Goal: Task Accomplishment & Management: Manage account settings

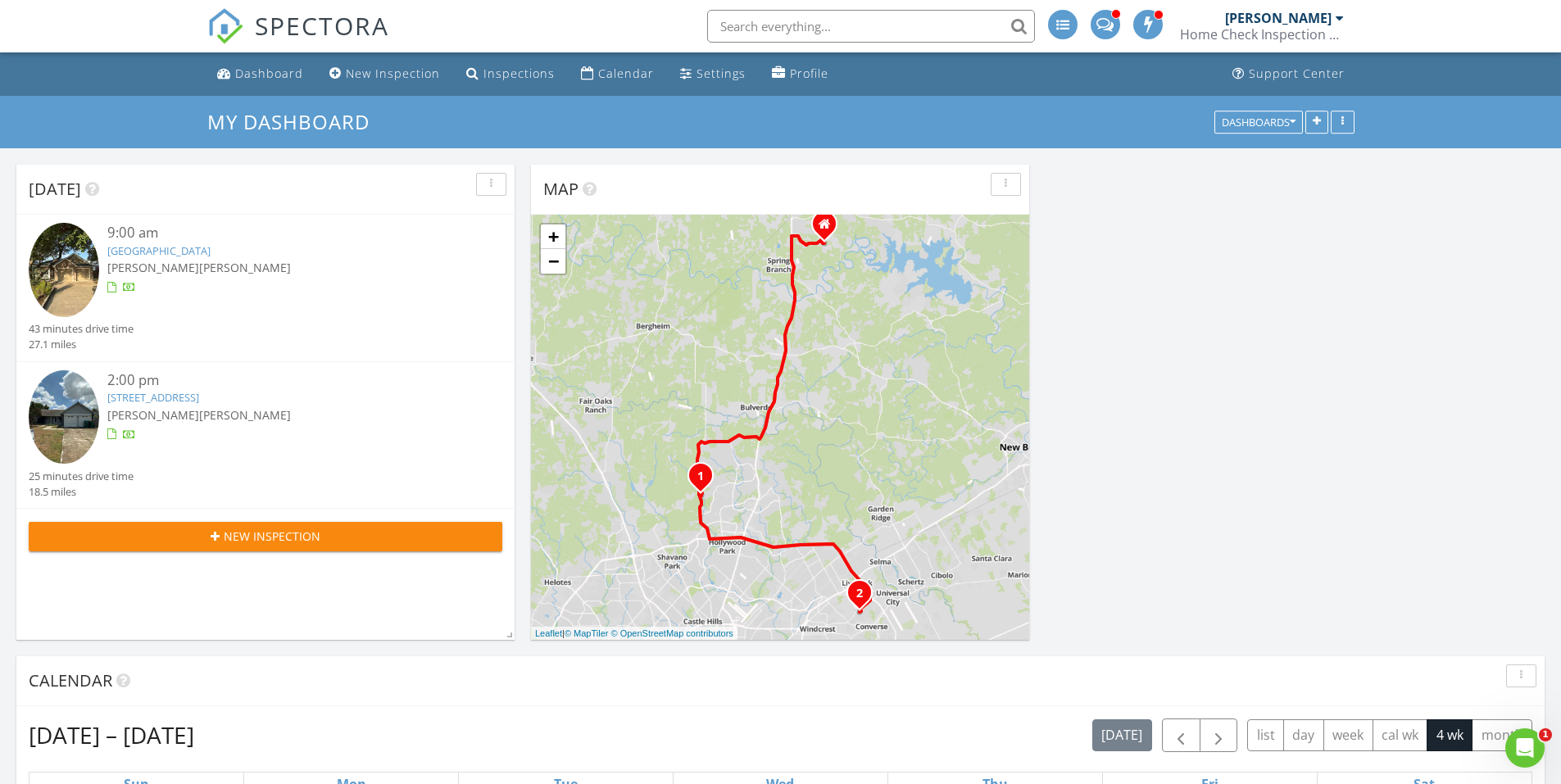
click at [168, 250] on link "[GEOGRAPHIC_DATA]" at bounding box center [159, 250] width 103 height 14
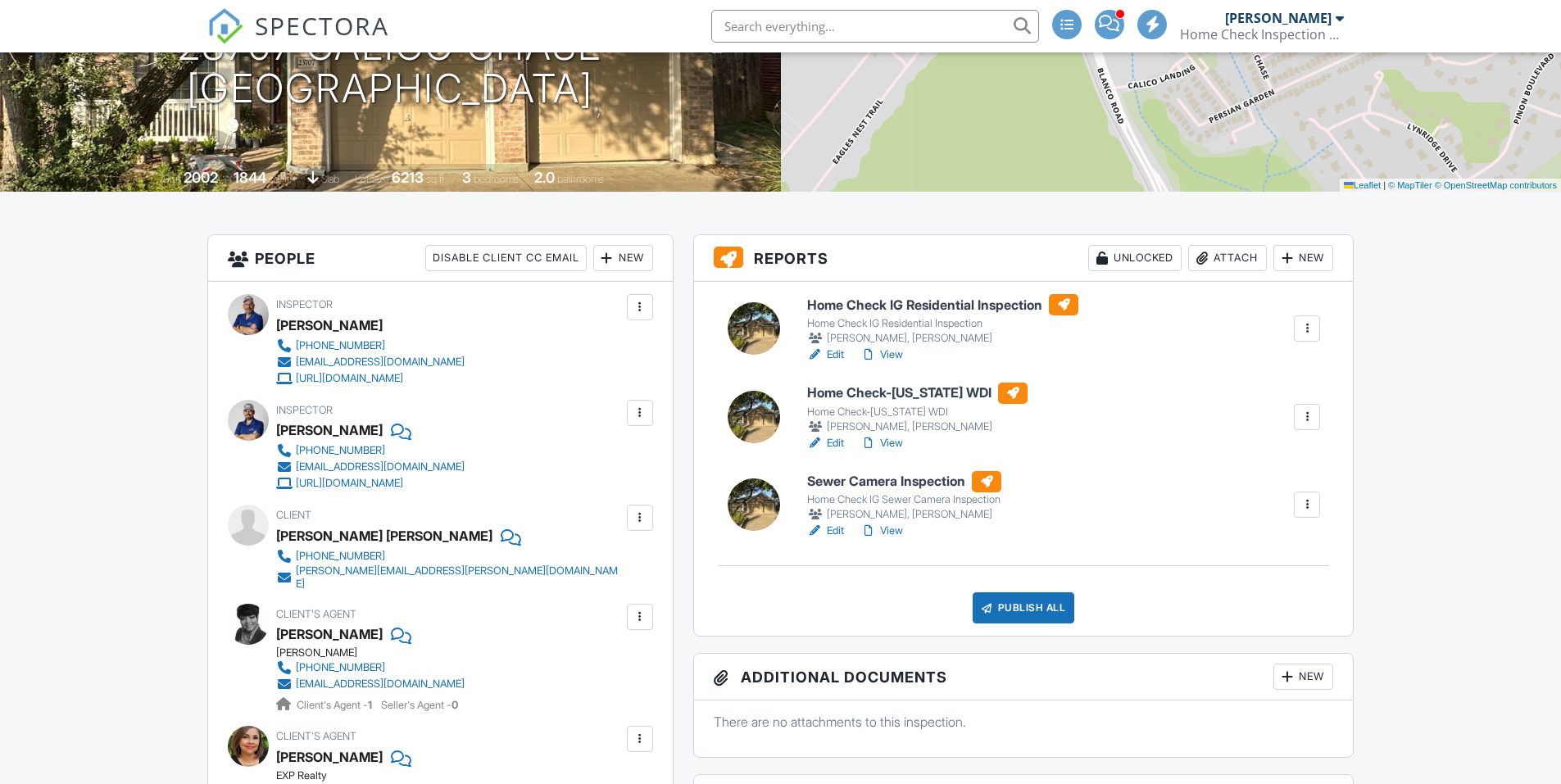
scroll to position [246, 0]
click at [856, 486] on h6 "Sewer Camera Inspection" at bounding box center [904, 482] width 194 height 21
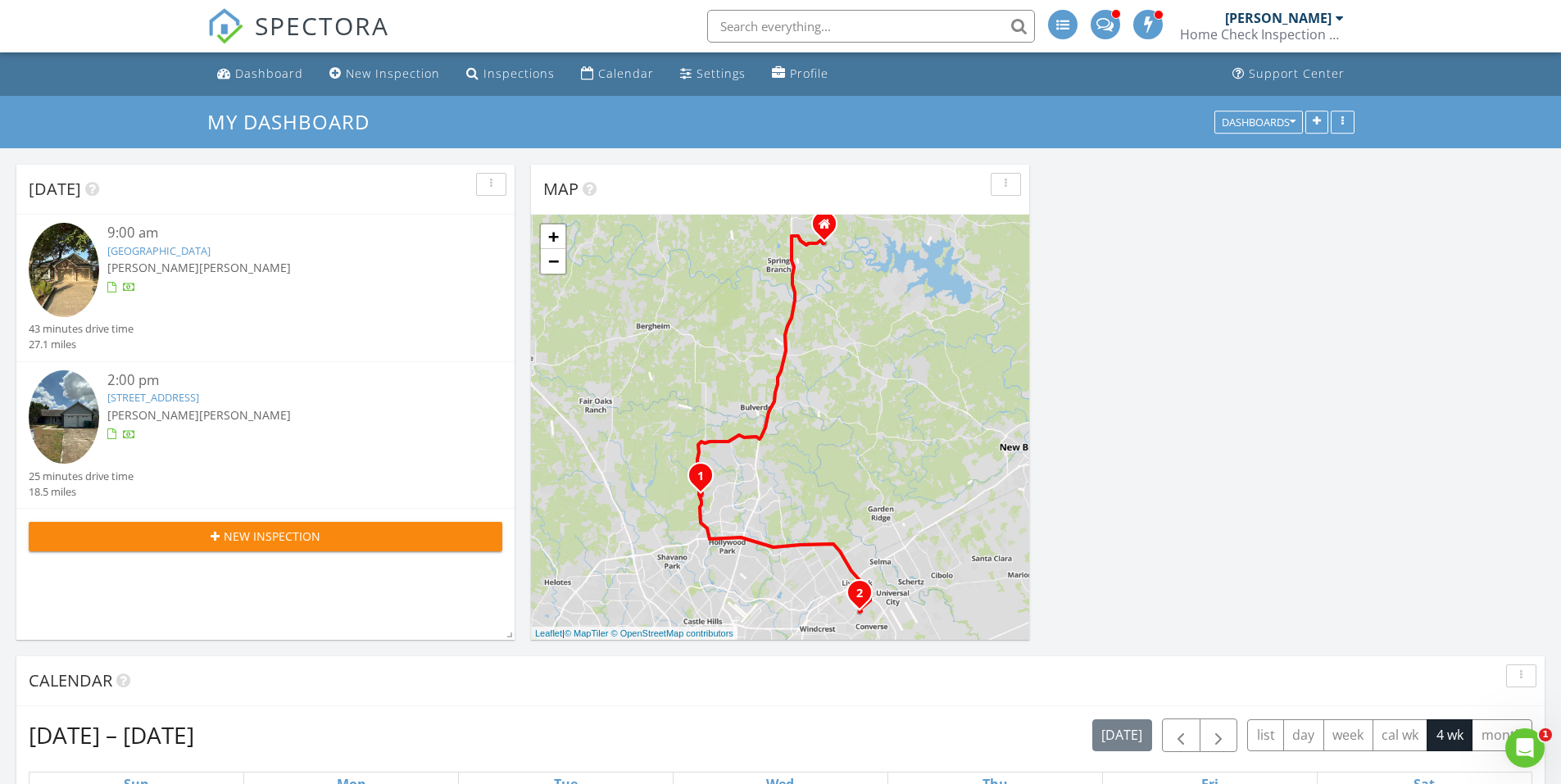
click at [164, 404] on link "8026 Deadwood Ridge, Converse, TX 78109" at bounding box center [153, 396] width 92 height 14
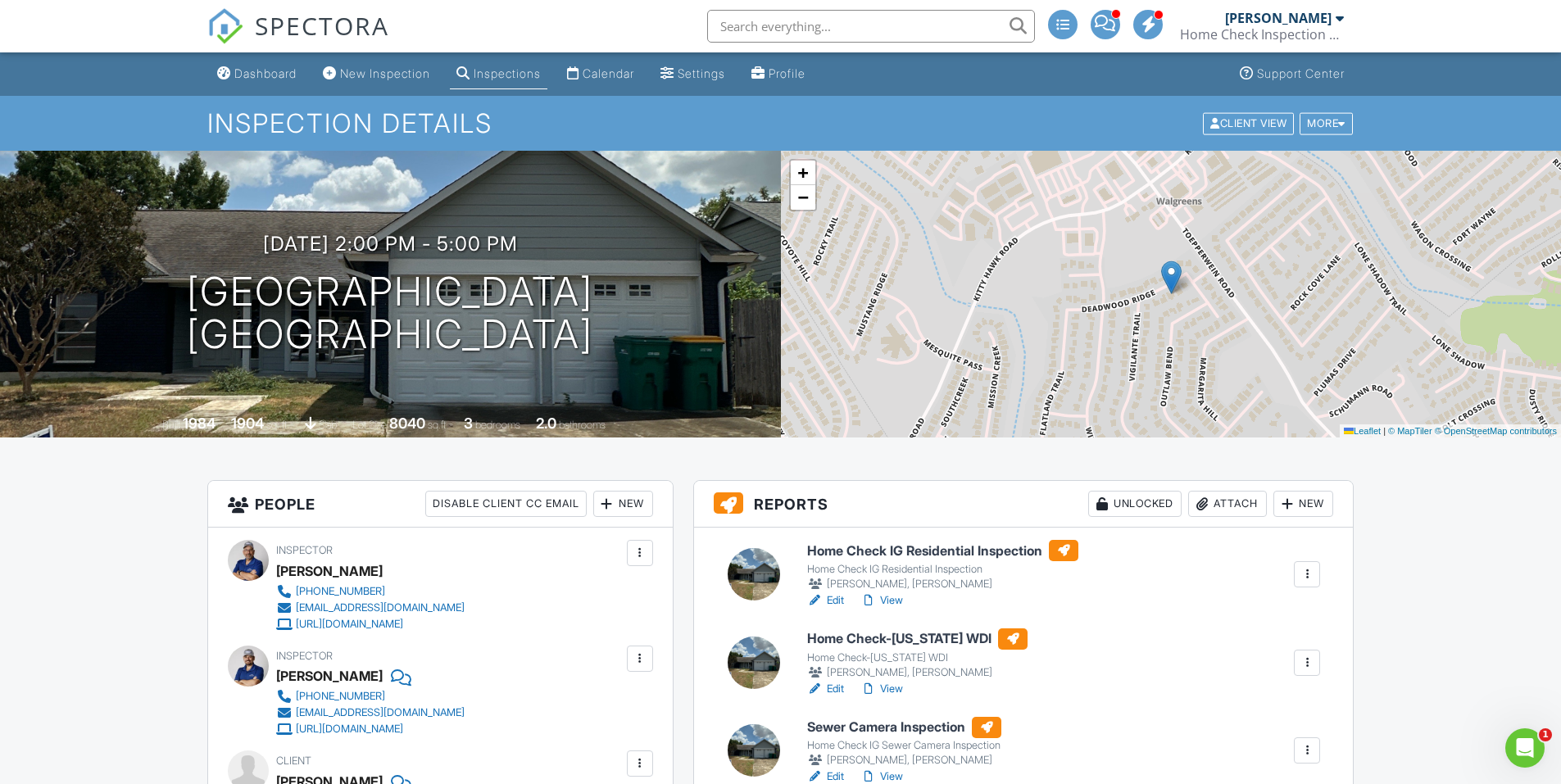
click at [888, 728] on h6 "Sewer Camera Inspection" at bounding box center [904, 728] width 194 height 21
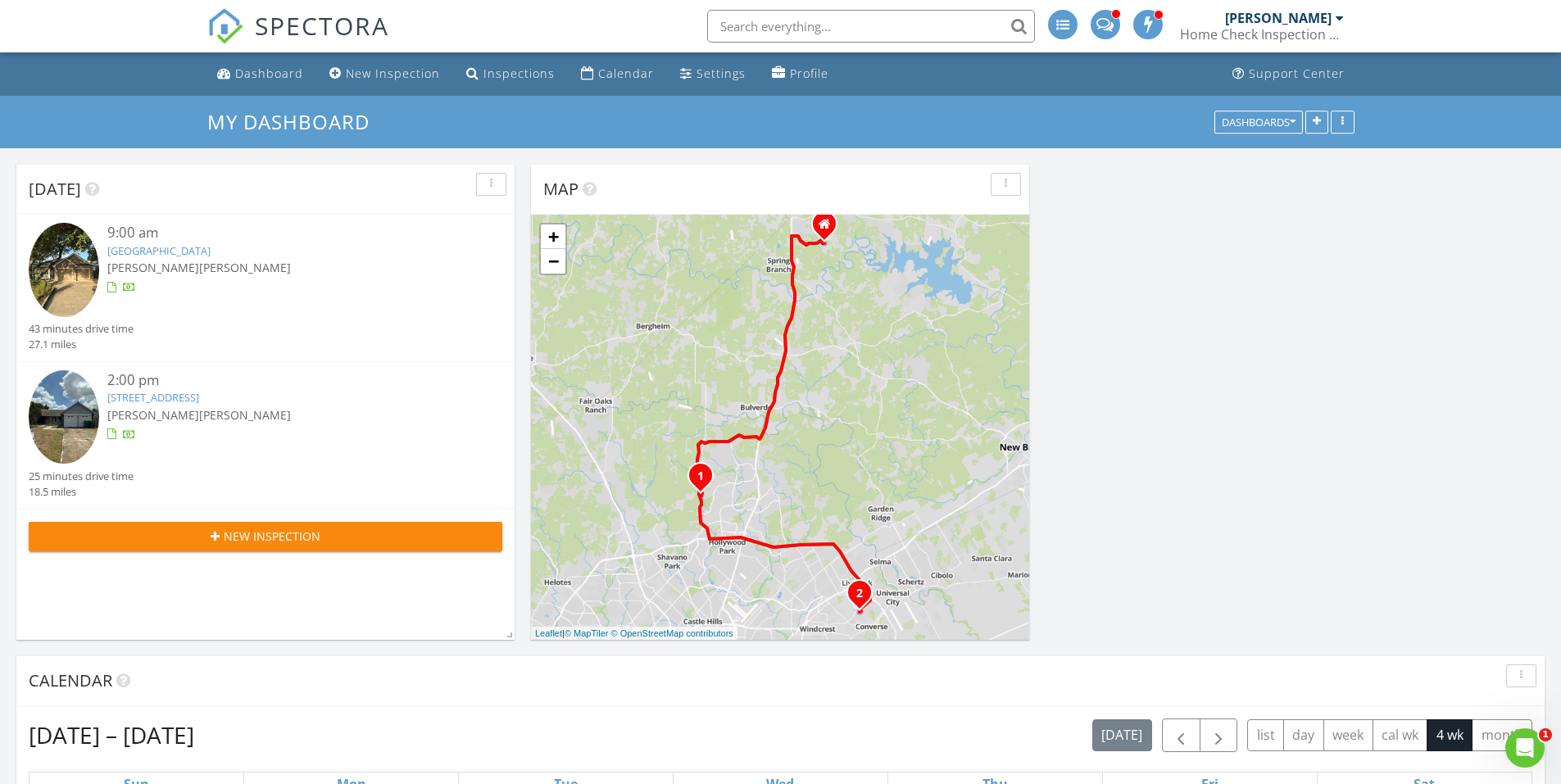
click at [38, 284] on img at bounding box center [64, 270] width 71 height 94
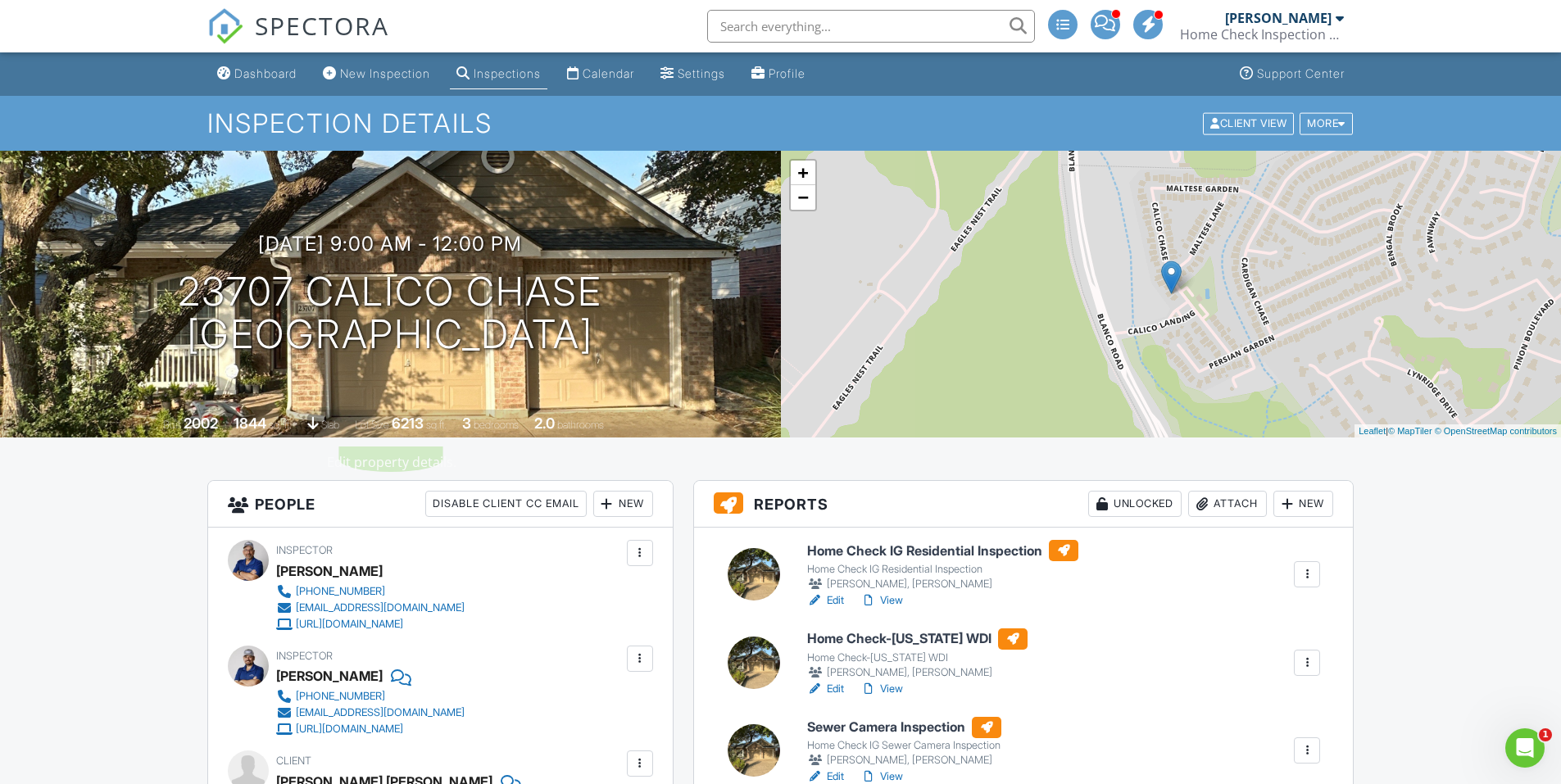
scroll to position [82, 0]
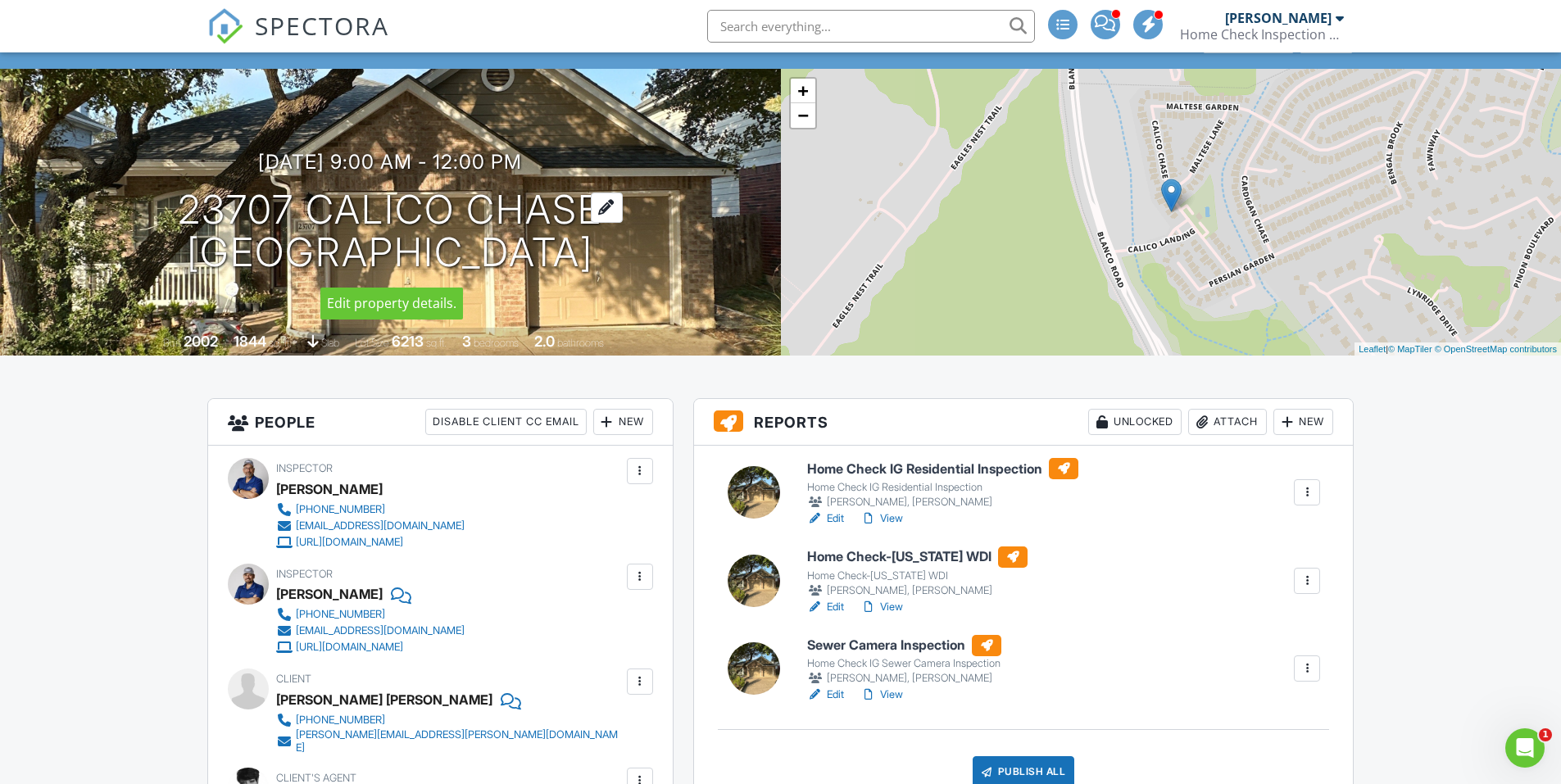
drag, startPoint x: 185, startPoint y: 208, endPoint x: 592, endPoint y: 213, distance: 407.0
click at [592, 213] on h1 "23707 Calico Chase [GEOGRAPHIC_DATA]" at bounding box center [390, 232] width 424 height 87
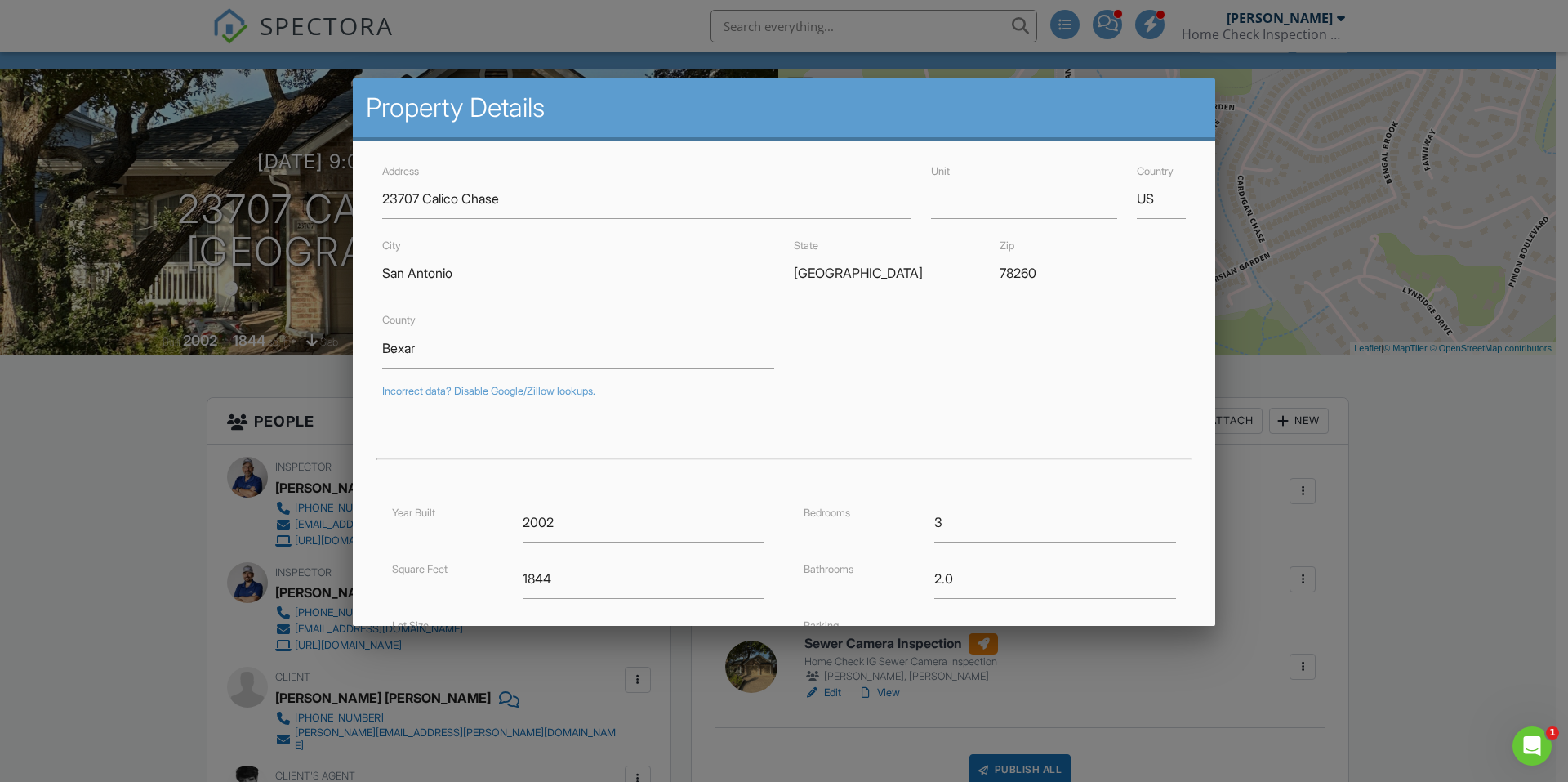
click at [88, 514] on div at bounding box center [784, 407] width 1568 height 978
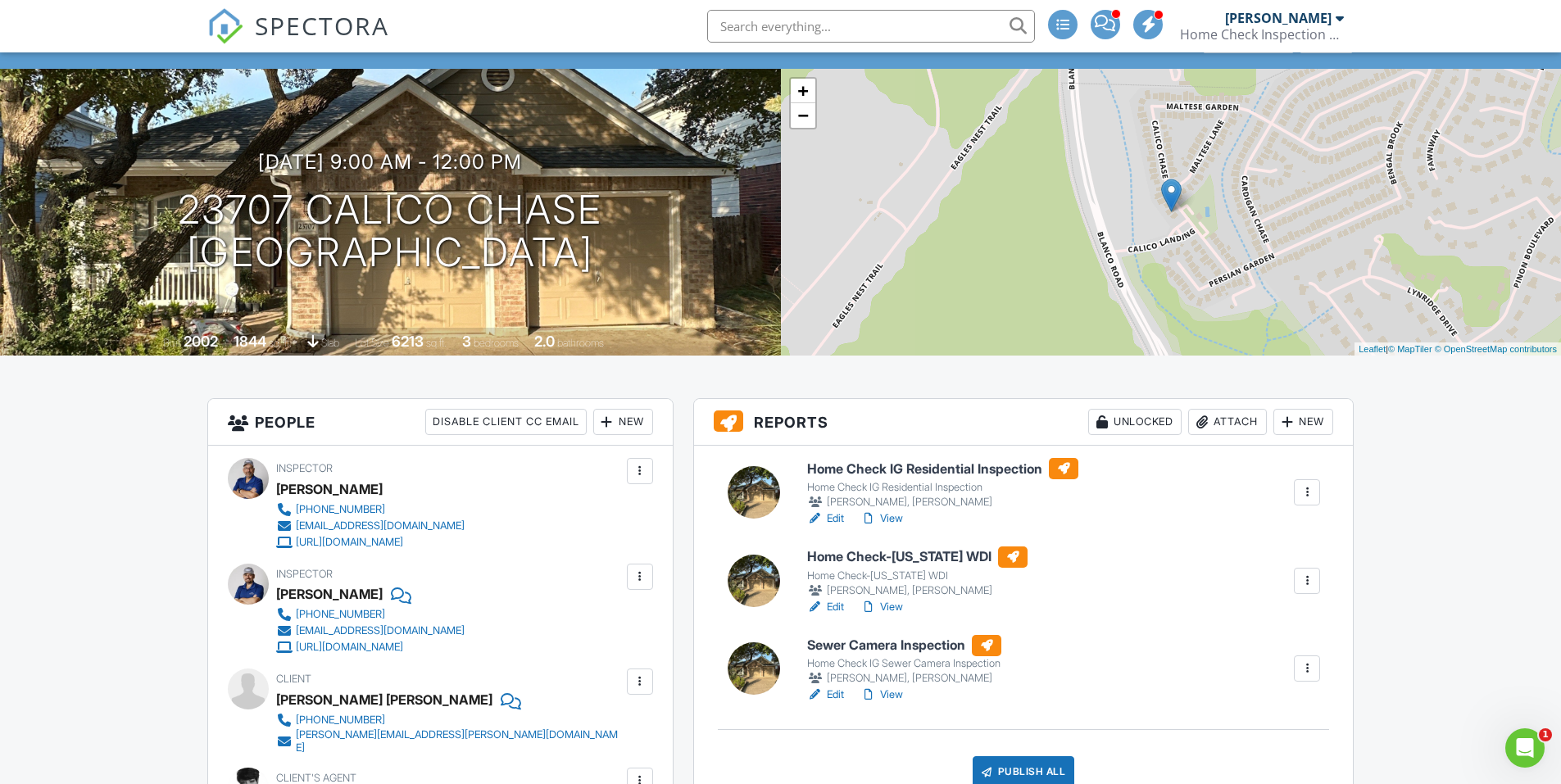
click at [922, 558] on h6 "Home Check-[US_STATE] WDI" at bounding box center [917, 557] width 220 height 21
